Goal: Transaction & Acquisition: Purchase product/service

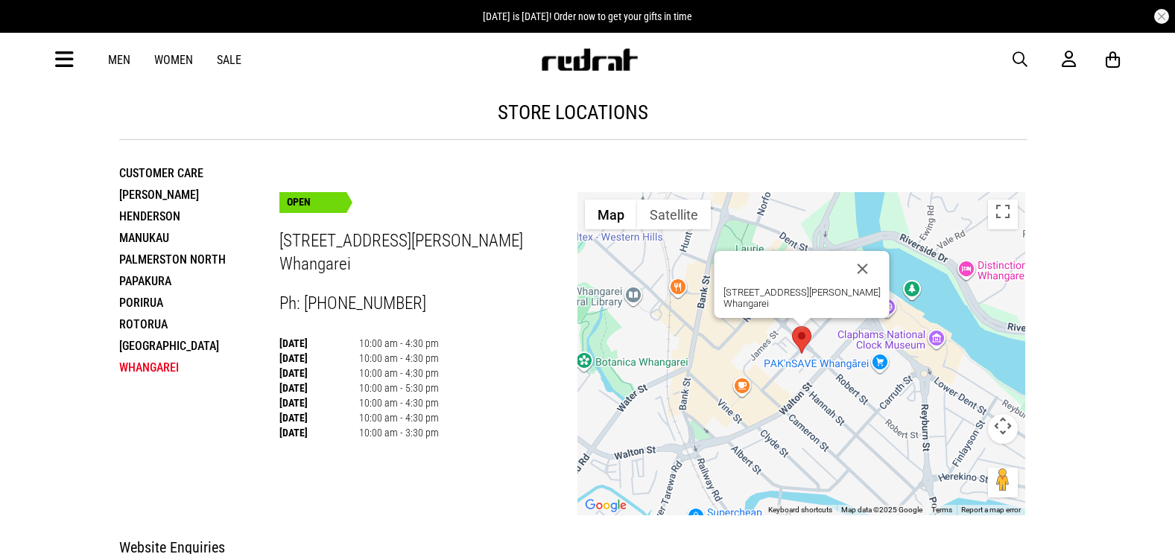
drag, startPoint x: 174, startPoint y: 0, endPoint x: 416, endPoint y: 127, distance: 272.9
click at [417, 130] on div "store locations" at bounding box center [572, 113] width 907 height 54
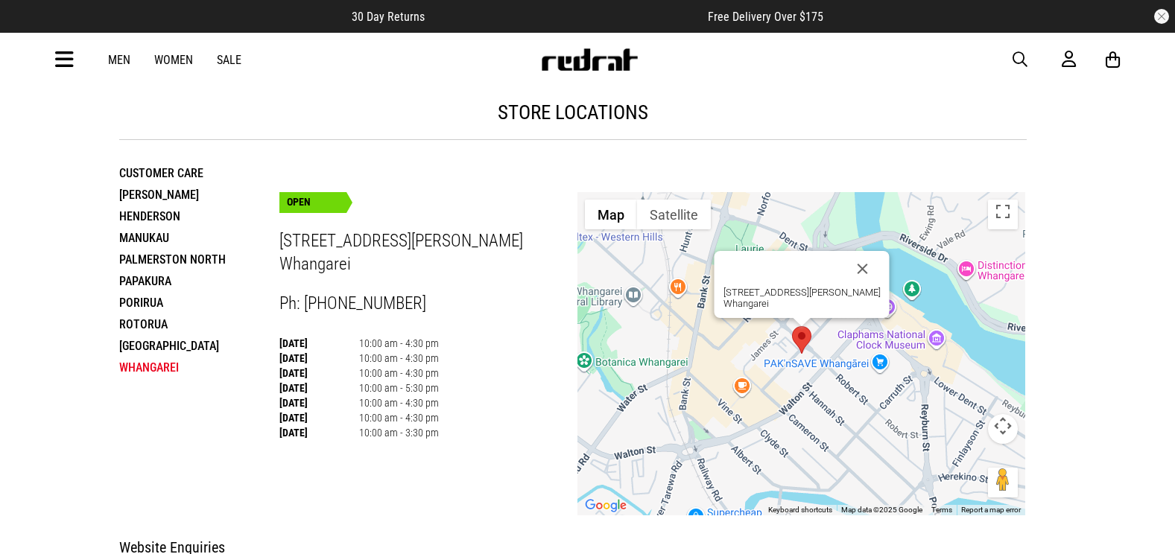
click at [74, 54] on div "Men Women Sale Sign in New Back Footwear Back Mens Back Womens Back Youth & Kid…" at bounding box center [588, 60] width 1088 height 54
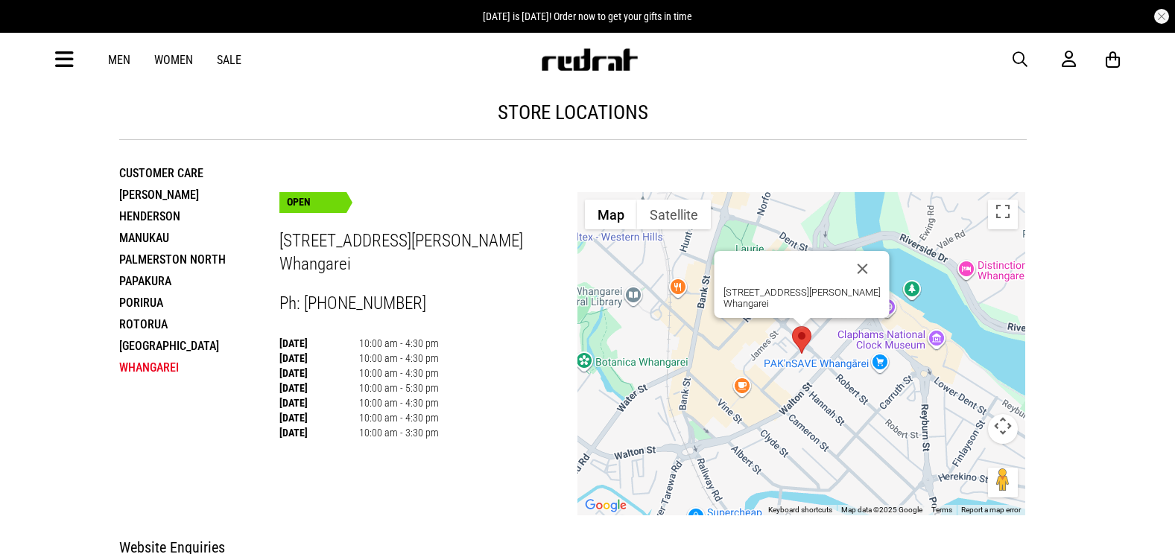
click at [69, 57] on icon at bounding box center [64, 60] width 19 height 25
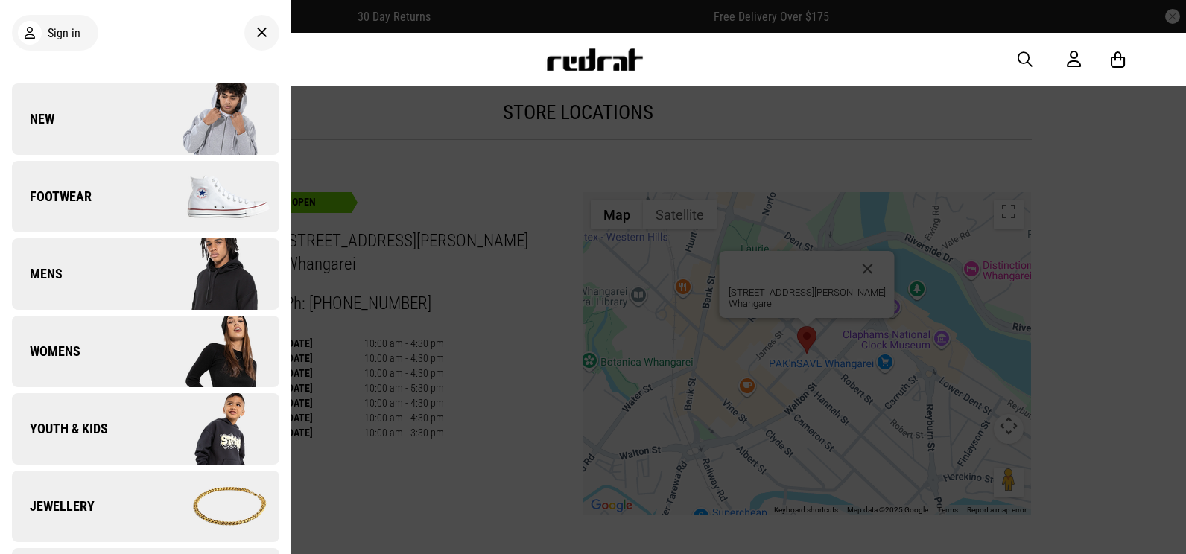
click at [118, 98] on link "New" at bounding box center [145, 119] width 267 height 72
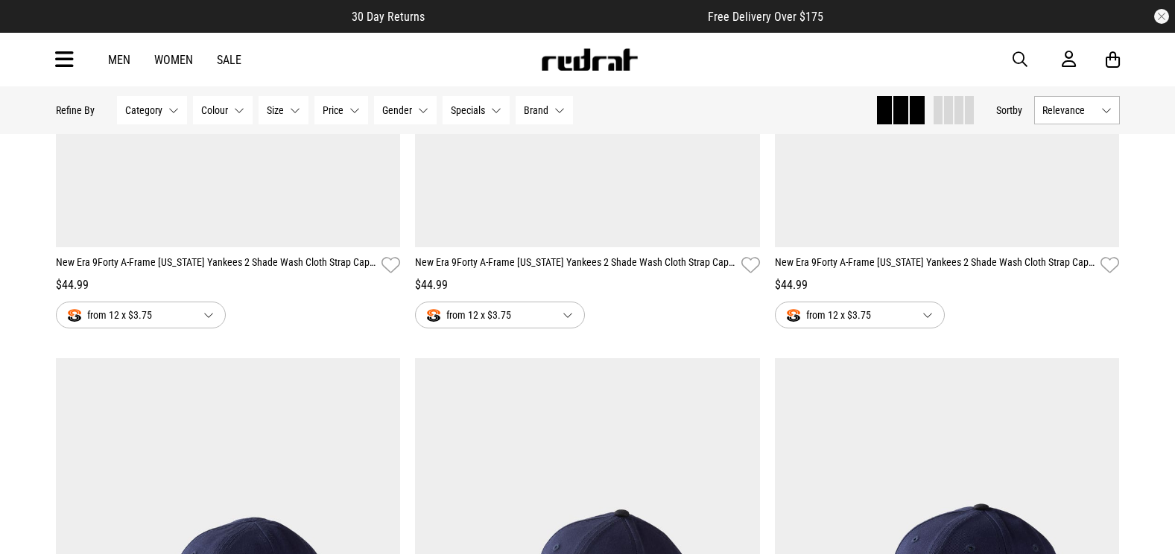
drag, startPoint x: 723, startPoint y: 287, endPoint x: 719, endPoint y: 293, distance: 7.7
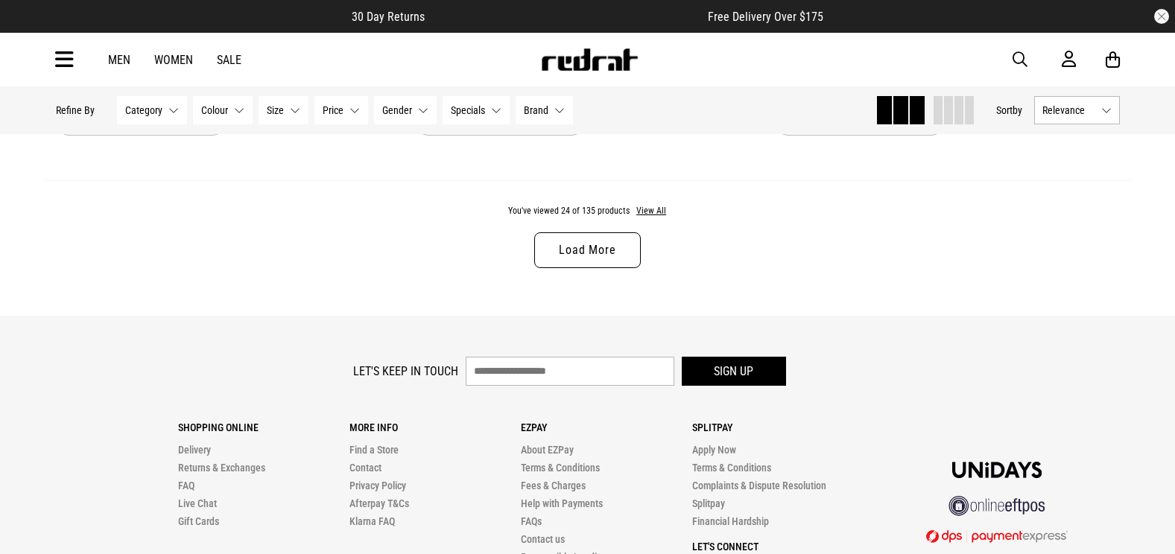
scroll to position [4842, 0]
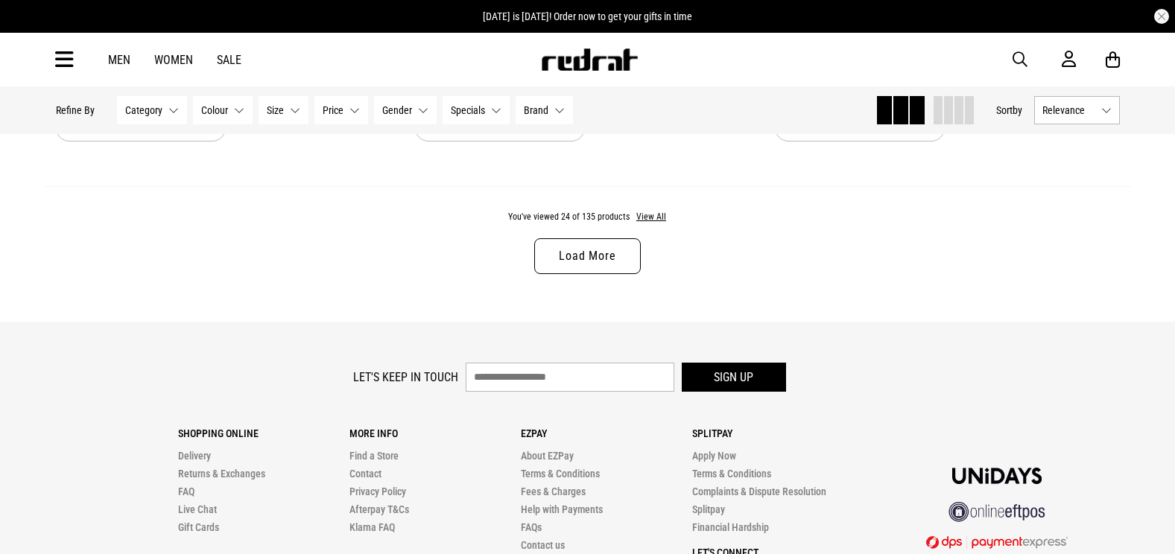
click at [556, 248] on link "Load More" at bounding box center [587, 256] width 106 height 36
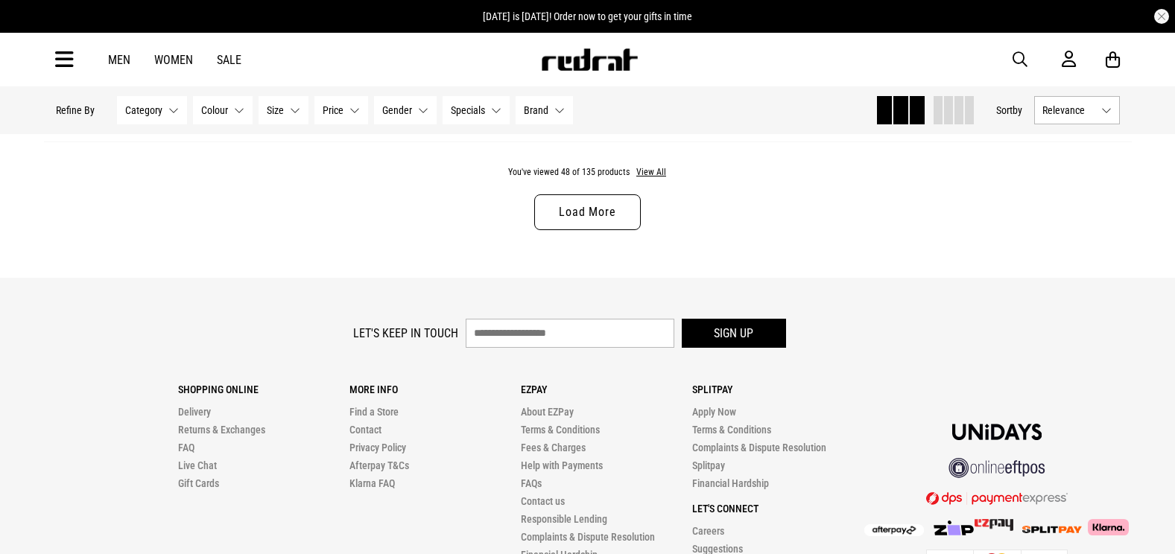
scroll to position [9709, 0]
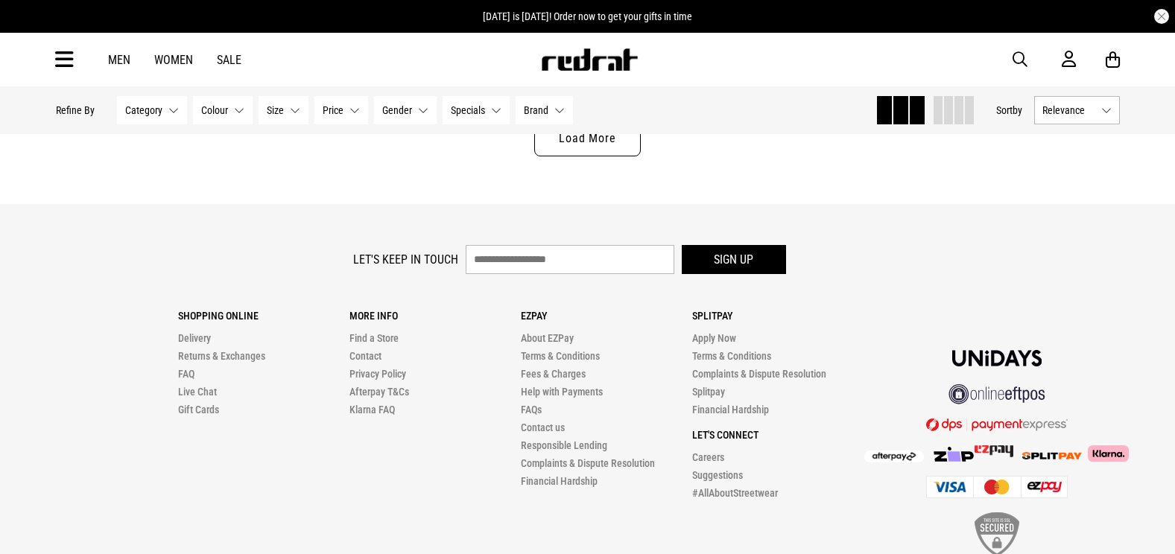
click at [630, 155] on link "Load More" at bounding box center [587, 139] width 106 height 36
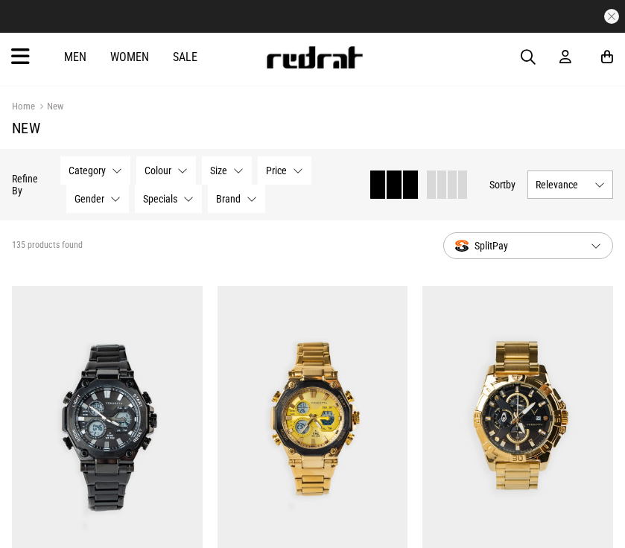
click at [533, 64] on span "button" at bounding box center [528, 57] width 15 height 18
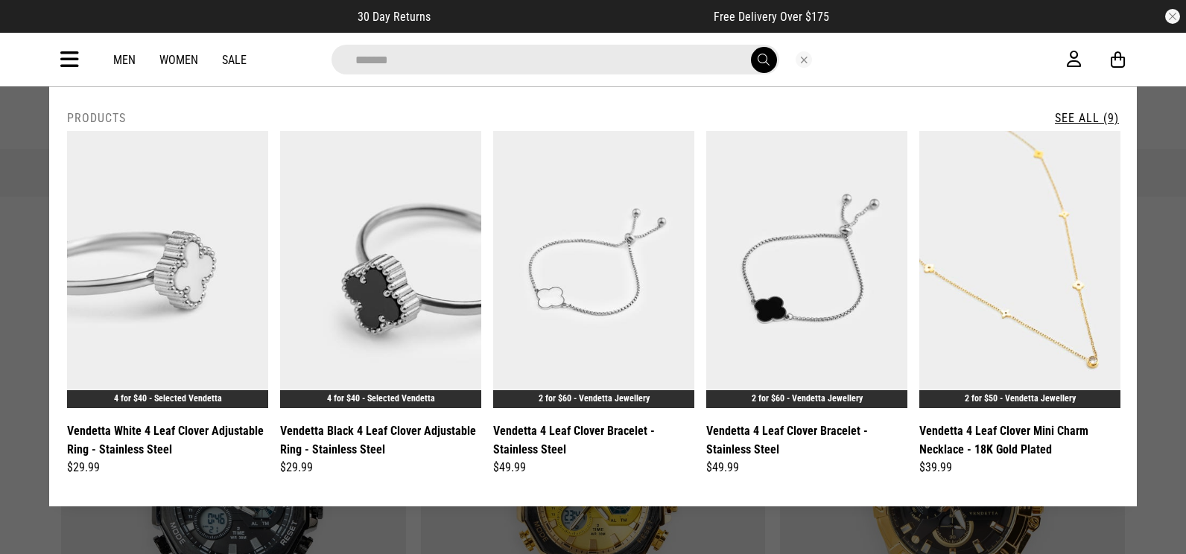
type input "******"
click at [763, 67] on button "submit" at bounding box center [764, 60] width 26 height 26
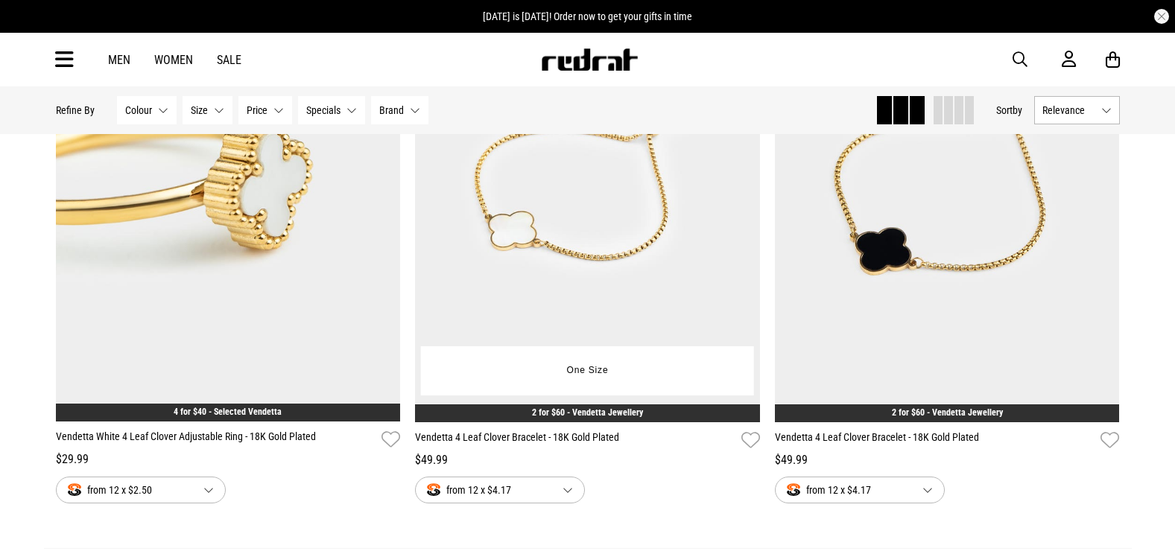
click at [588, 265] on img at bounding box center [587, 180] width 345 height 483
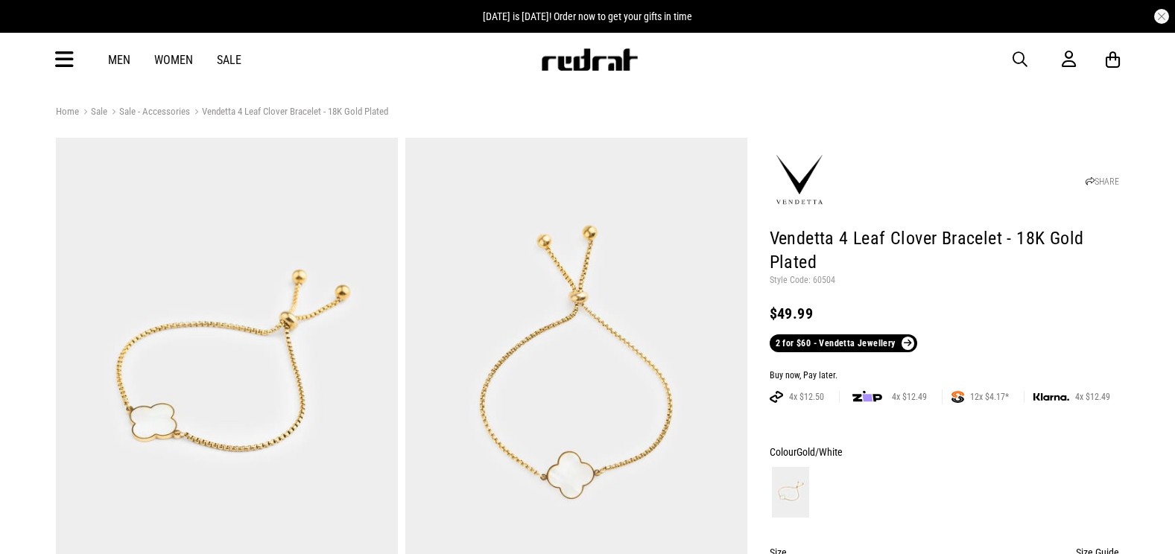
click at [816, 281] on p "Style Code: 60504" at bounding box center [944, 281] width 350 height 12
copy p "60504"
click at [829, 340] on link "2 for $60 - Vendetta Jewellery" at bounding box center [842, 343] width 147 height 18
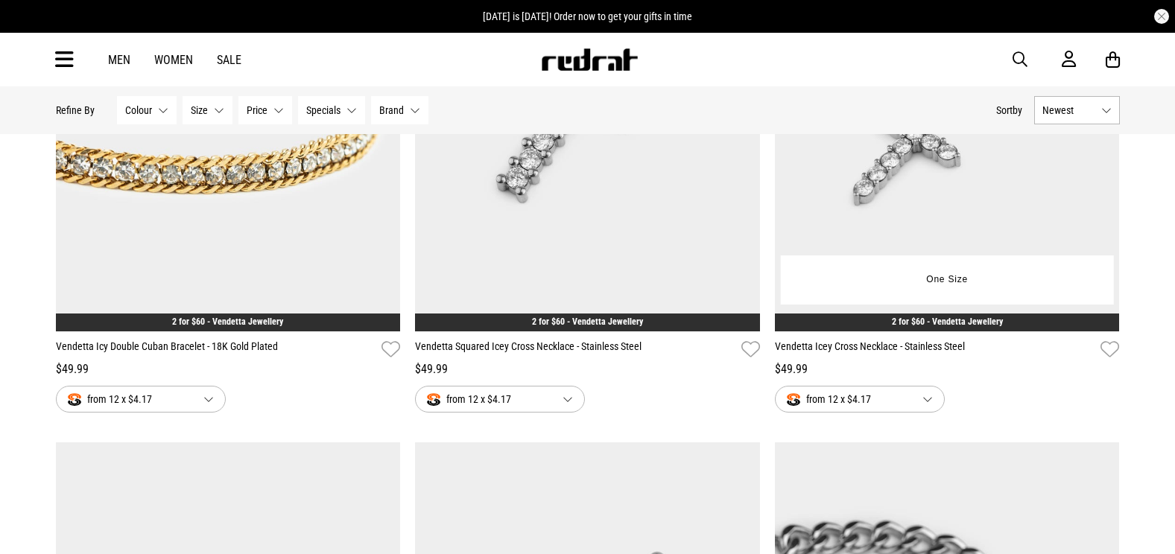
scroll to position [3352, 0]
